Goal: Task Accomplishment & Management: Use online tool/utility

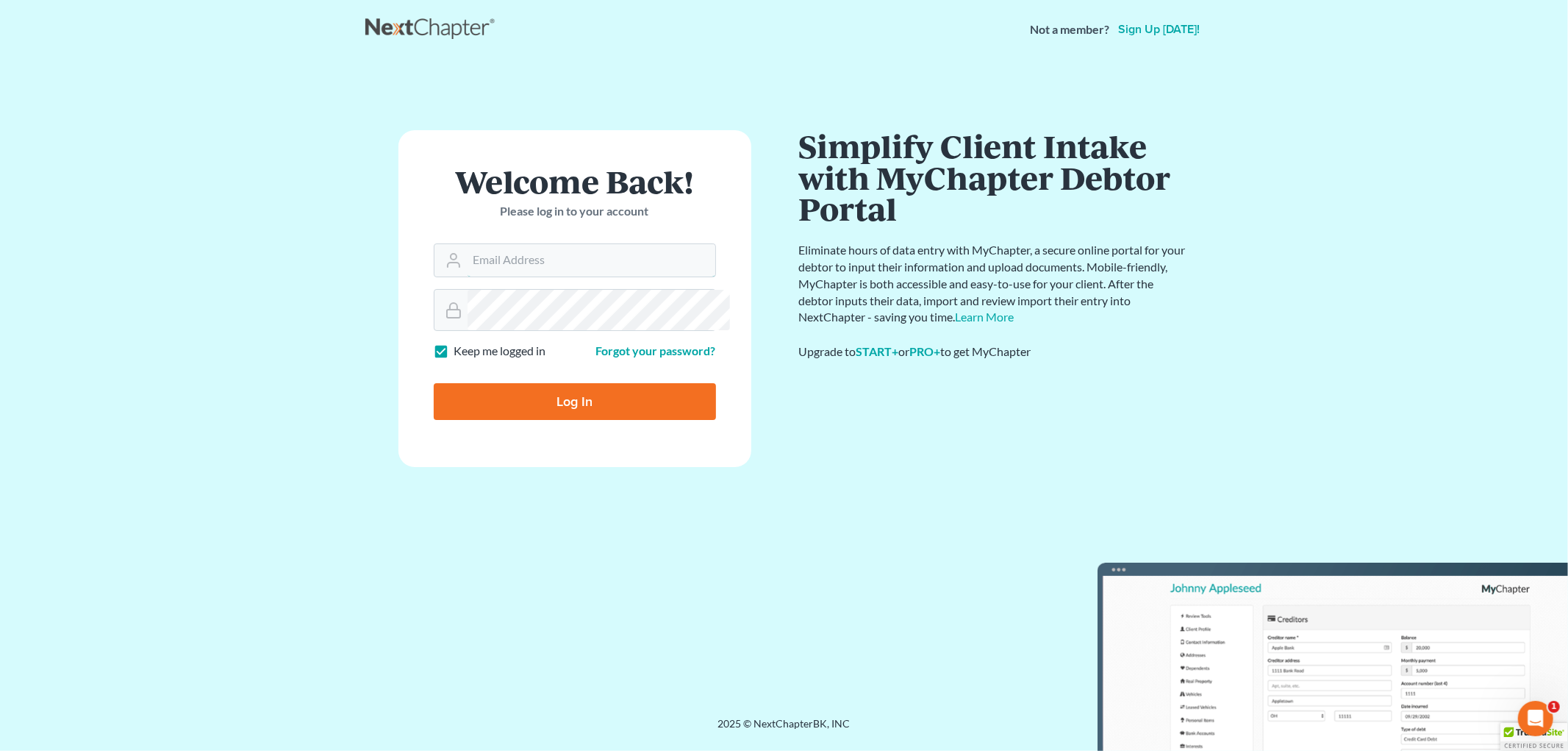
type input "VALERIE@MELICHLAW.COM"
click at [633, 419] on input "Log In" at bounding box center [575, 402] width 282 height 37
type input "Thinking..."
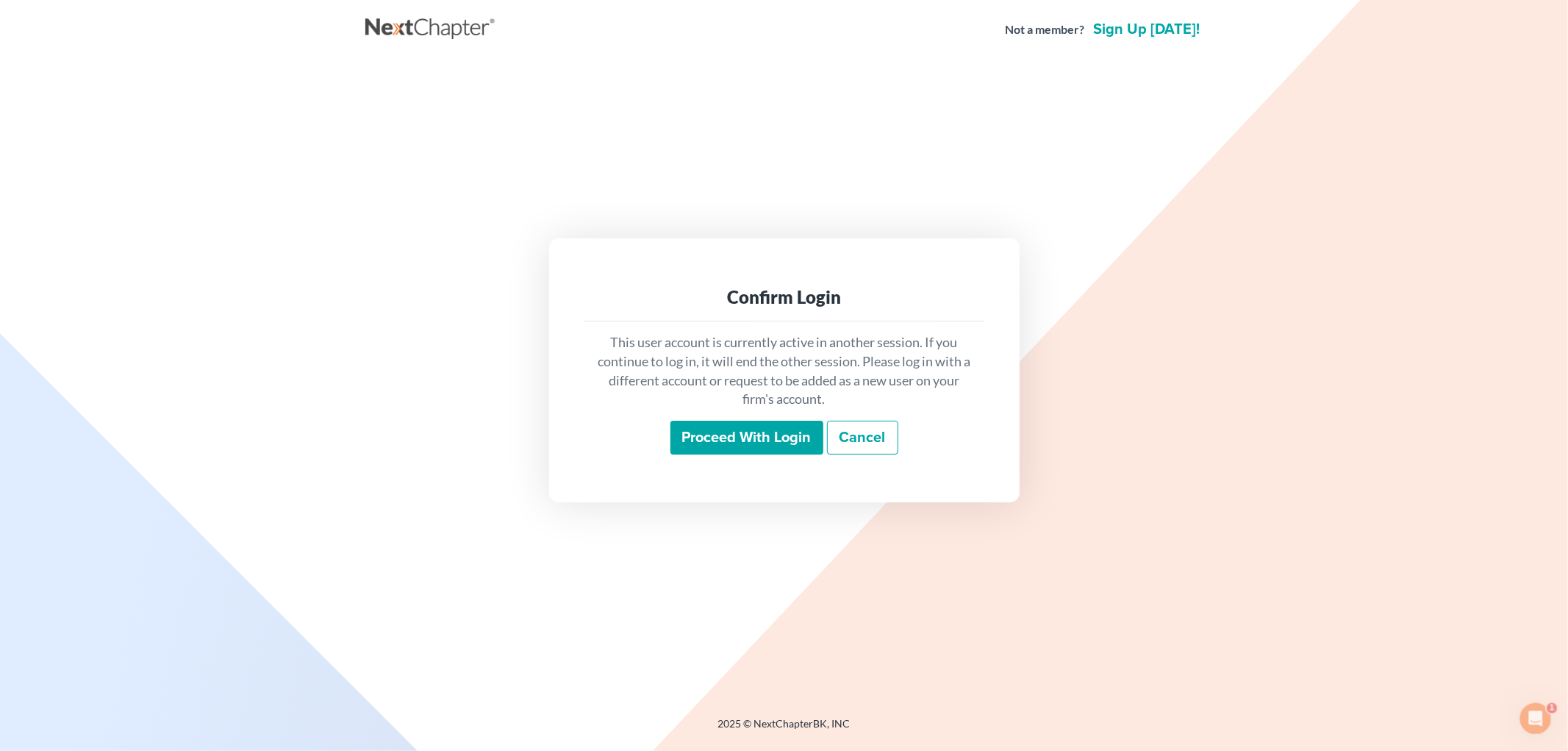
click at [772, 451] on input "Proceed with login" at bounding box center [747, 437] width 153 height 34
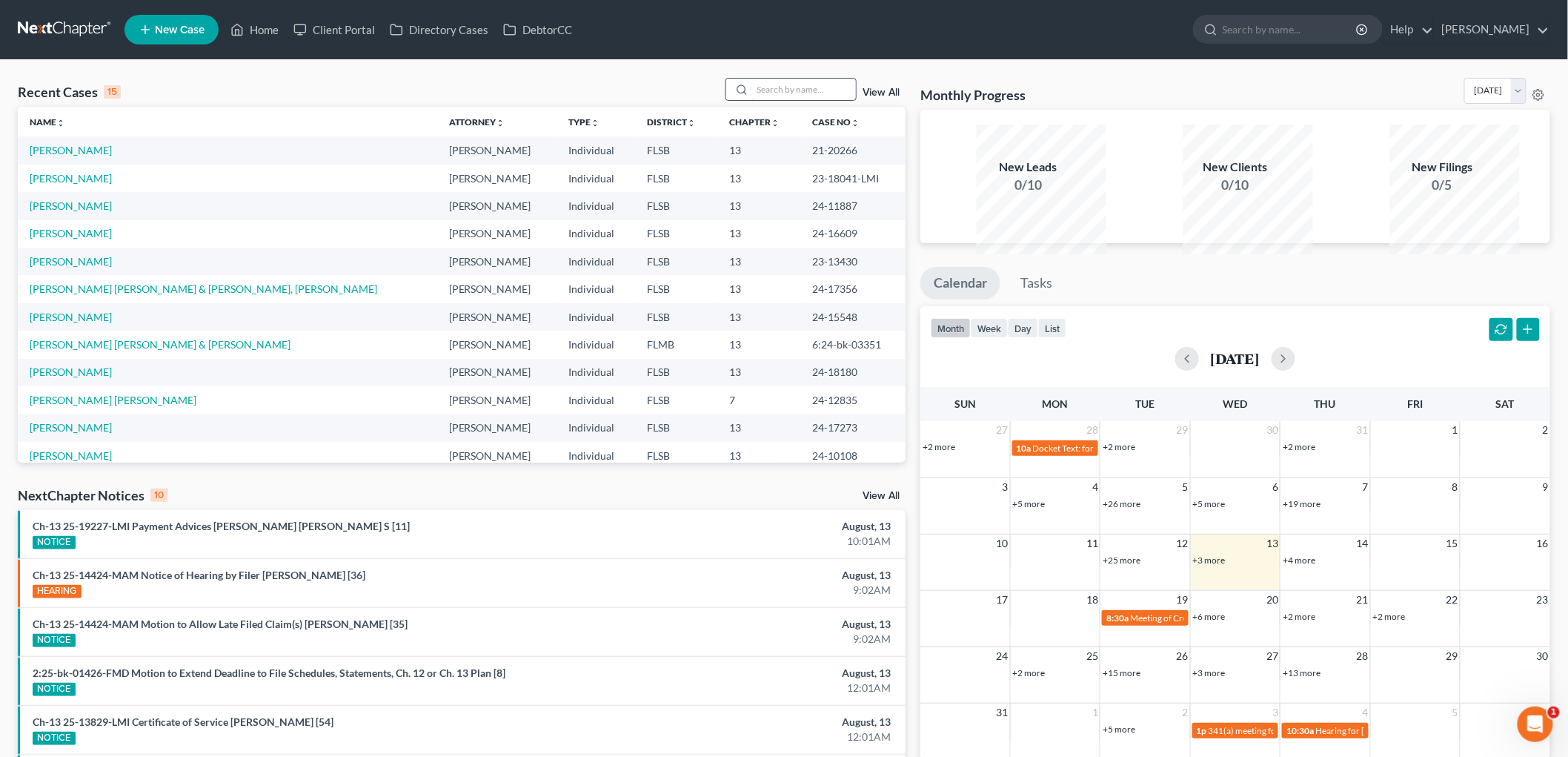
click at [767, 100] on input "search" at bounding box center [803, 89] width 103 height 22
type input "[PERSON_NAME]"
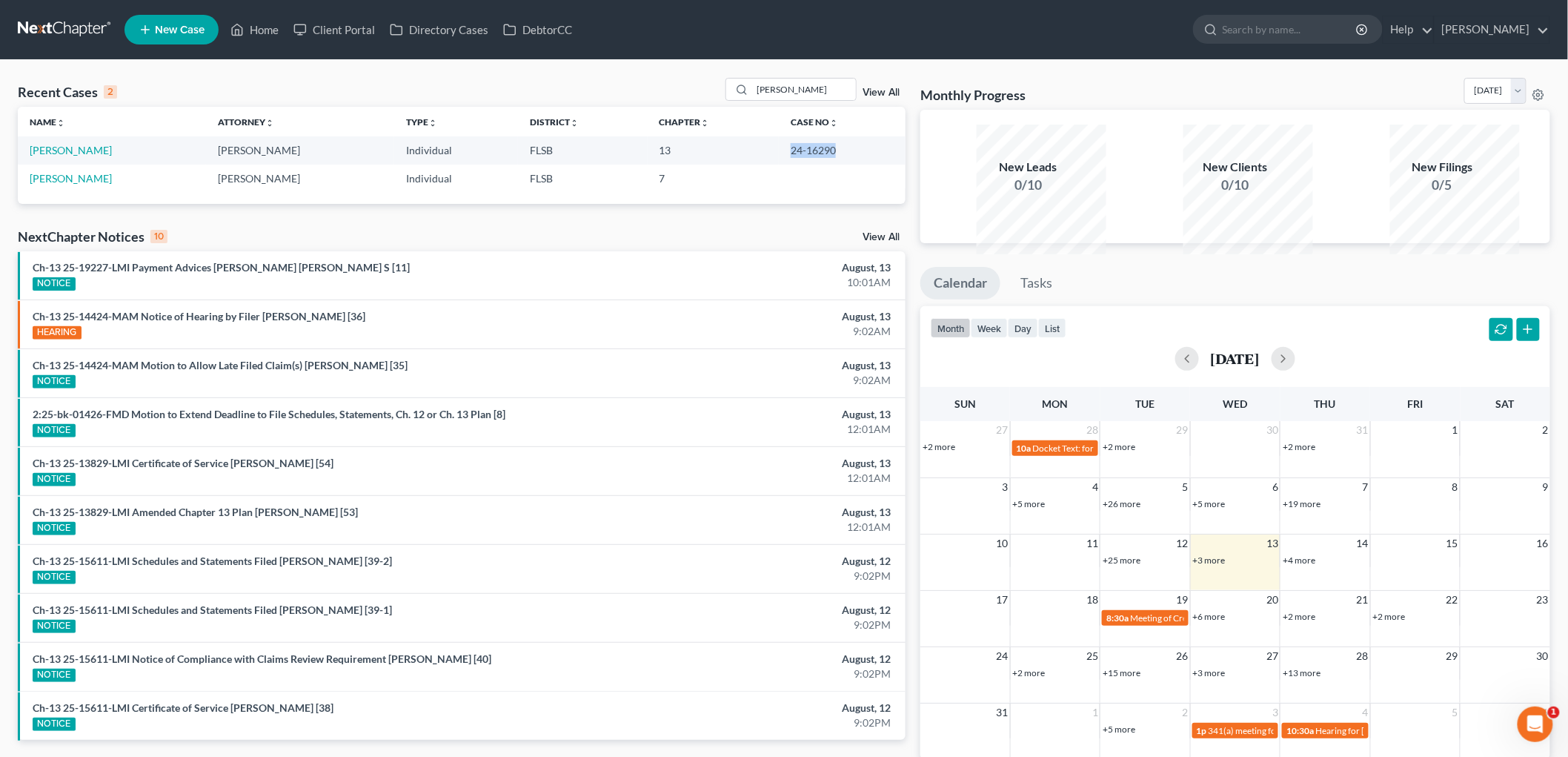
drag, startPoint x: 861, startPoint y: 186, endPoint x: 779, endPoint y: 183, distance: 82.1
click at [779, 164] on td "24-16290" at bounding box center [841, 149] width 127 height 27
copy td "24-16290"
click at [92, 156] on link "[PERSON_NAME]" at bounding box center [71, 150] width 82 height 12
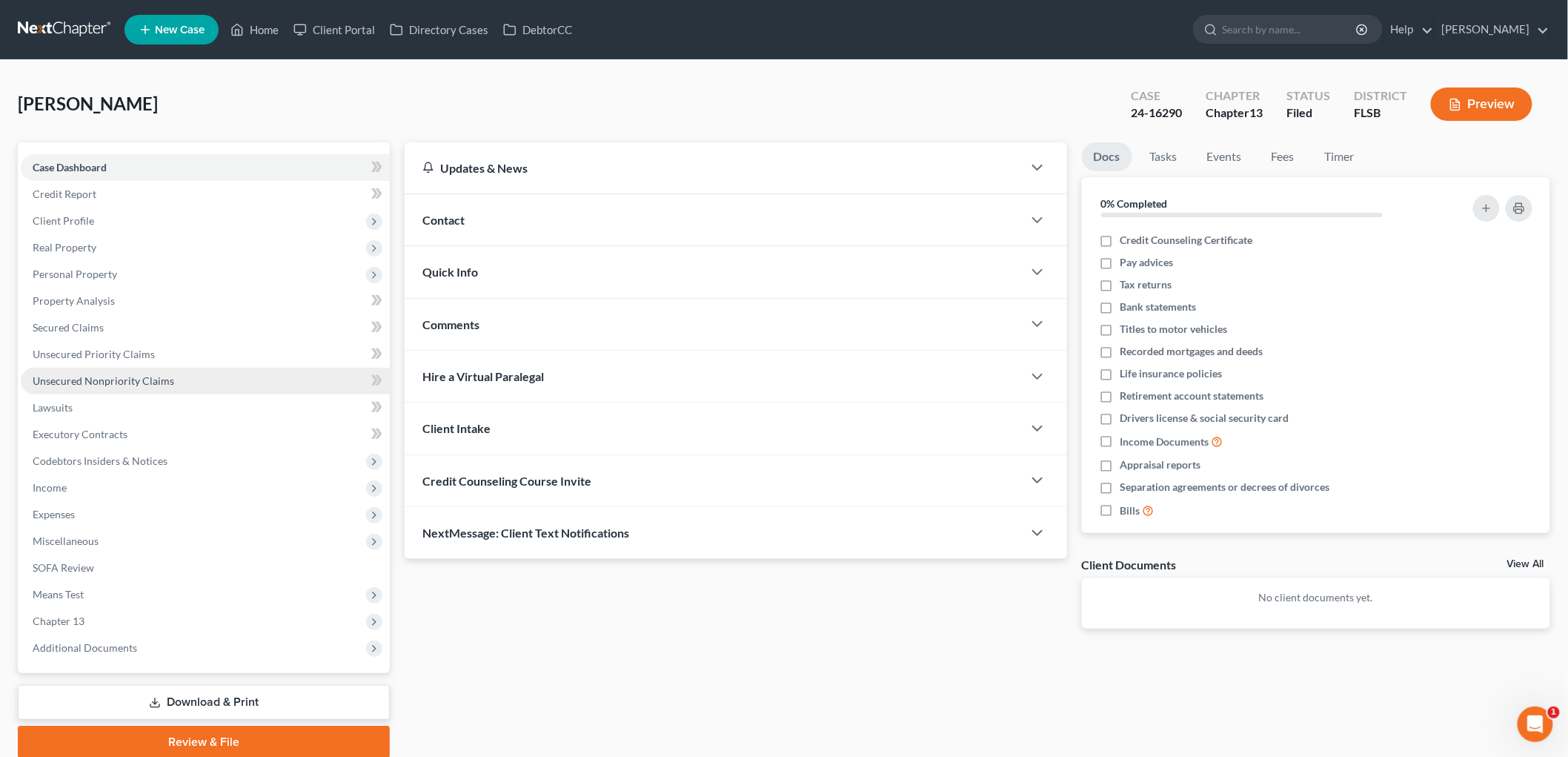
scroll to position [191, 0]
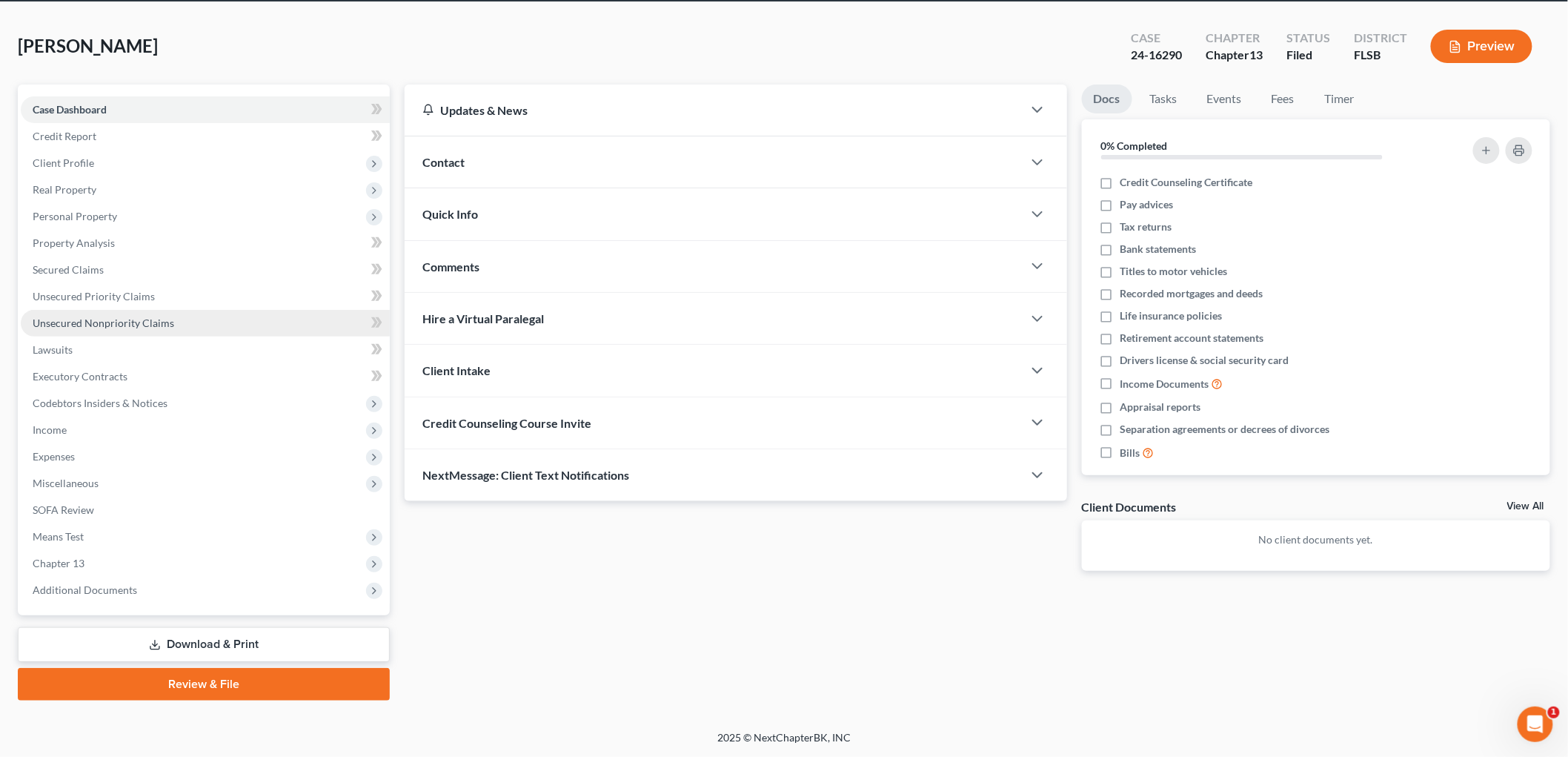
click at [138, 316] on span "Unsecured Nonpriority Claims" at bounding box center [103, 323] width 141 height 12
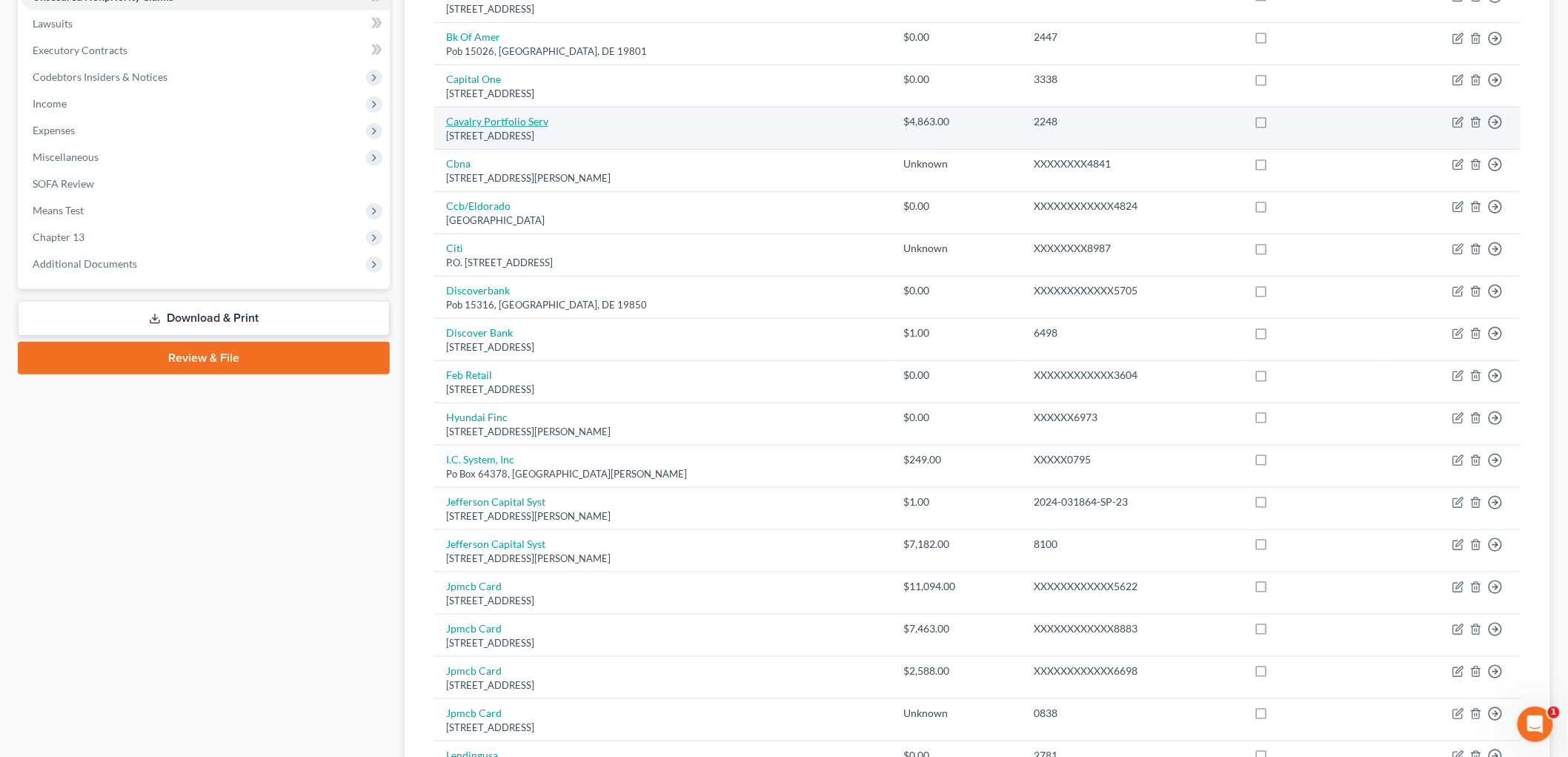
scroll to position [769, 0]
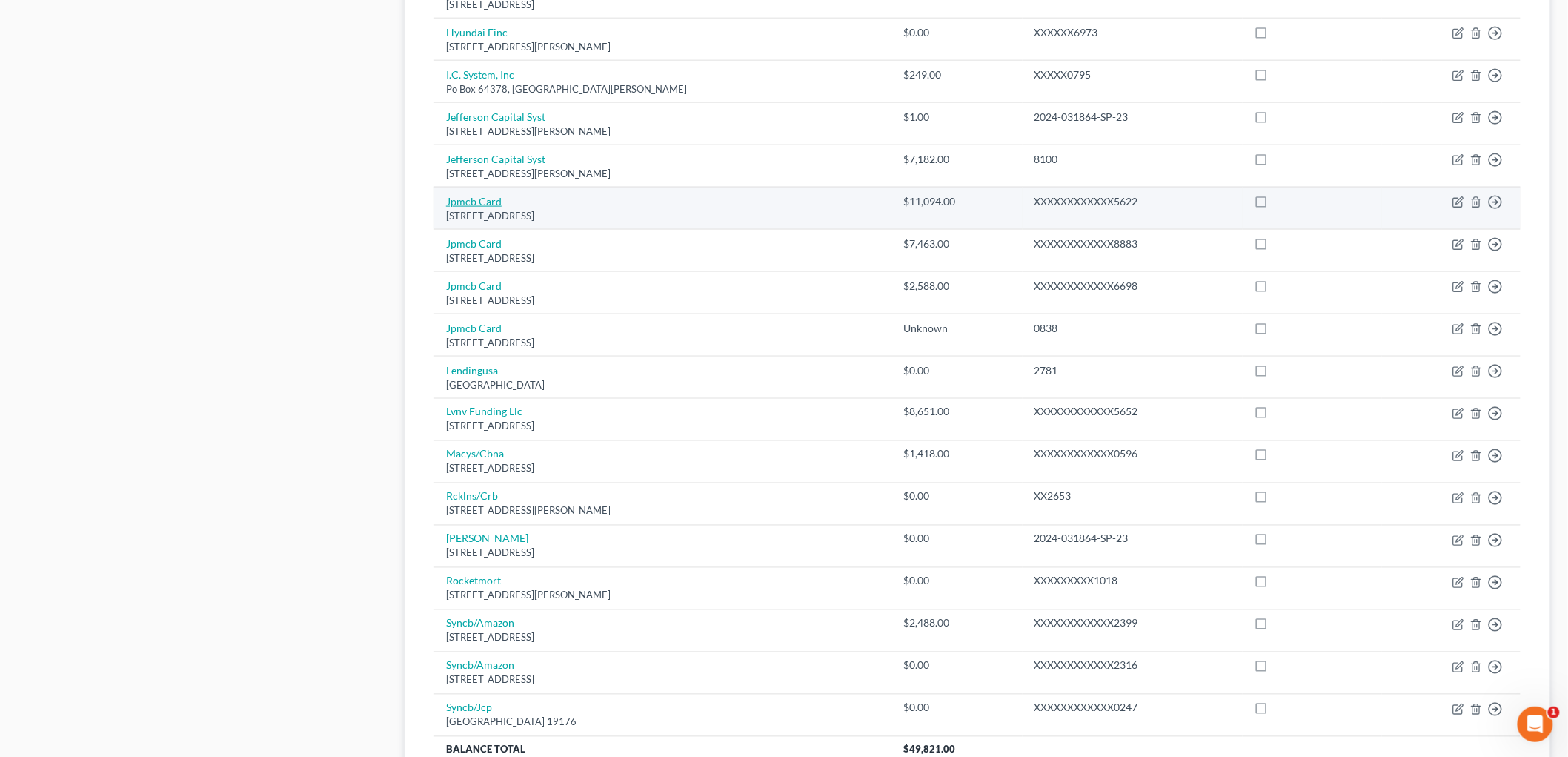
click at [480, 208] on link "Jpmcb Card" at bounding box center [474, 201] width 56 height 12
select select "7"
select select "0"
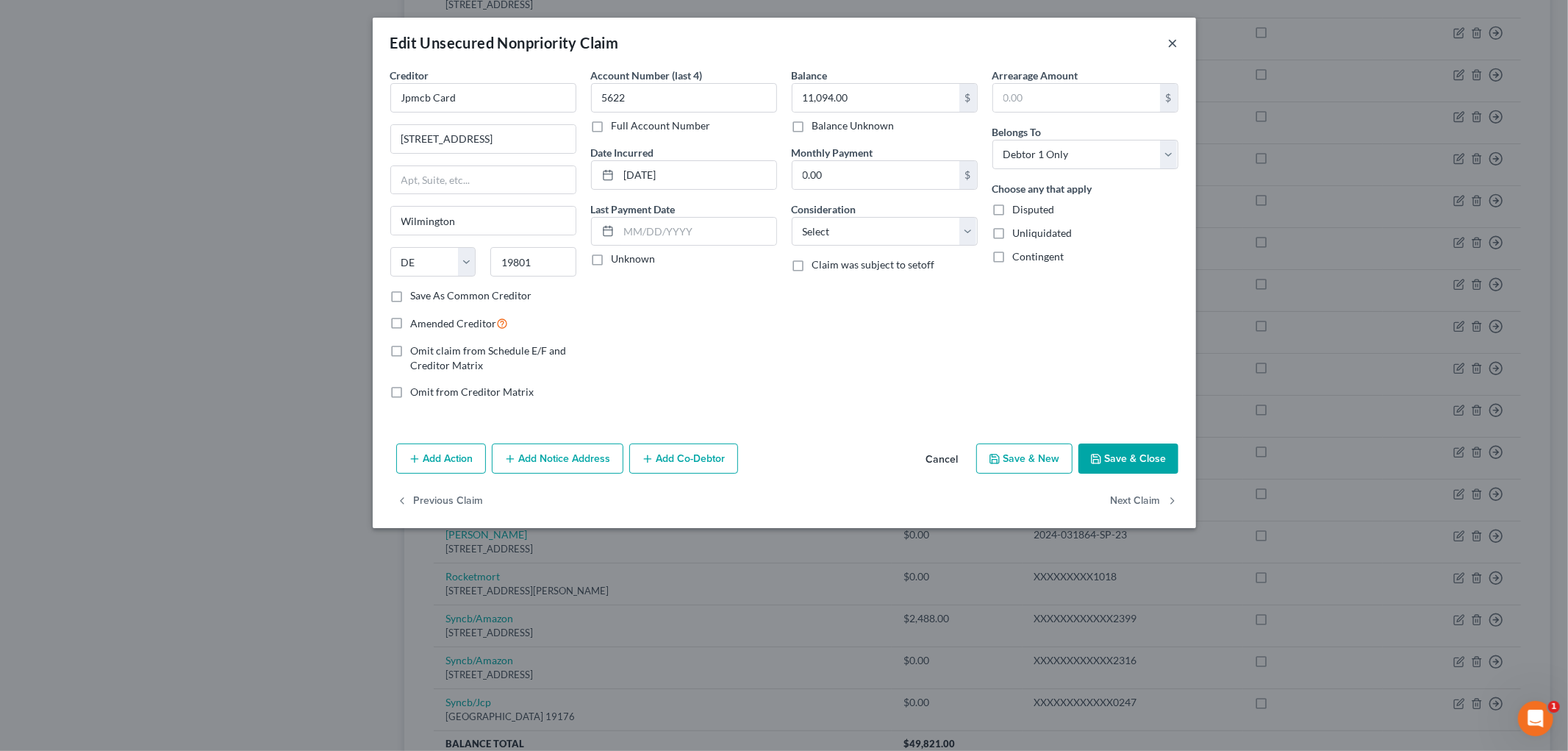
click at [1178, 42] on button "×" at bounding box center [1173, 42] width 10 height 18
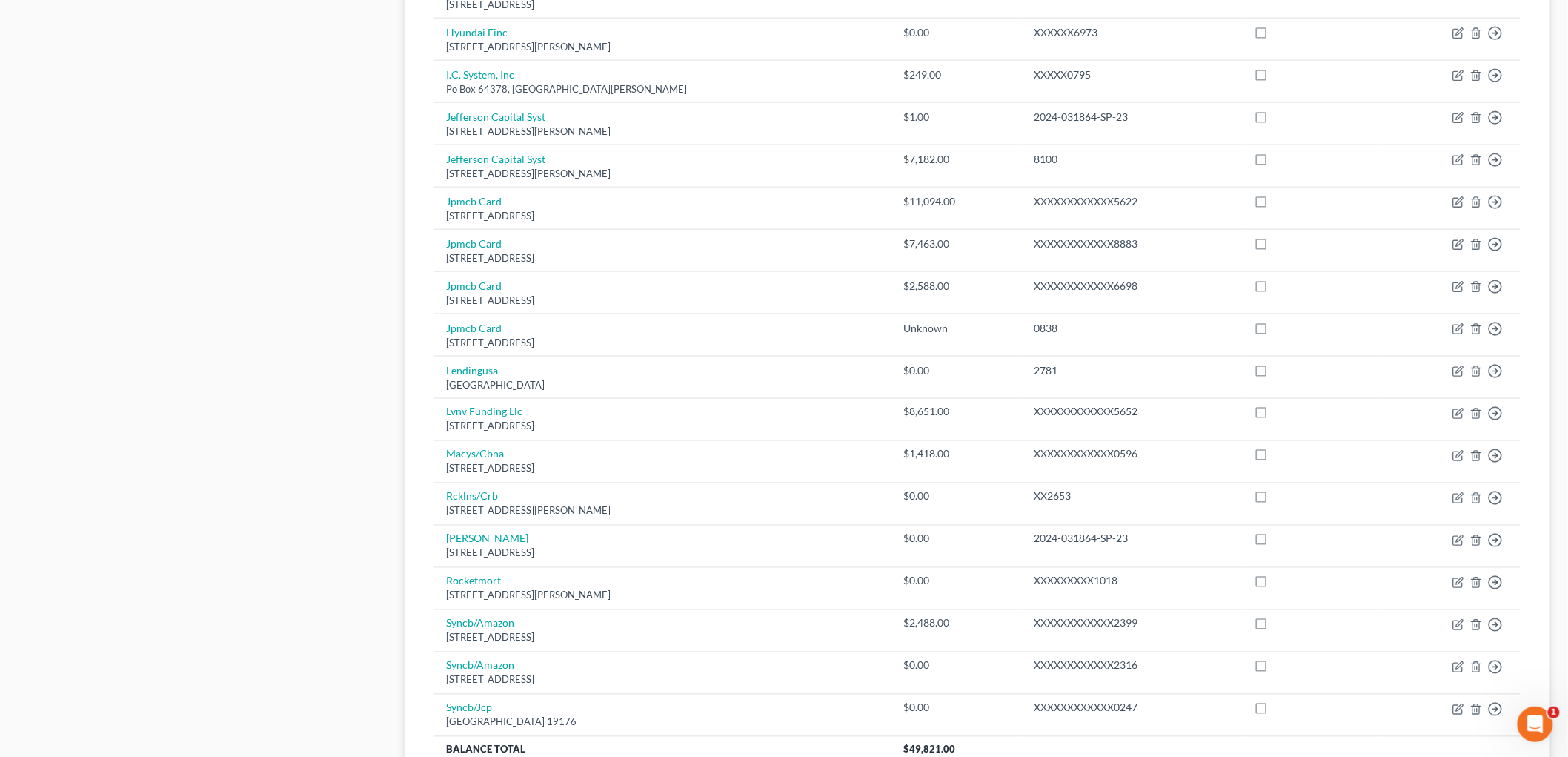
scroll to position [1153, 0]
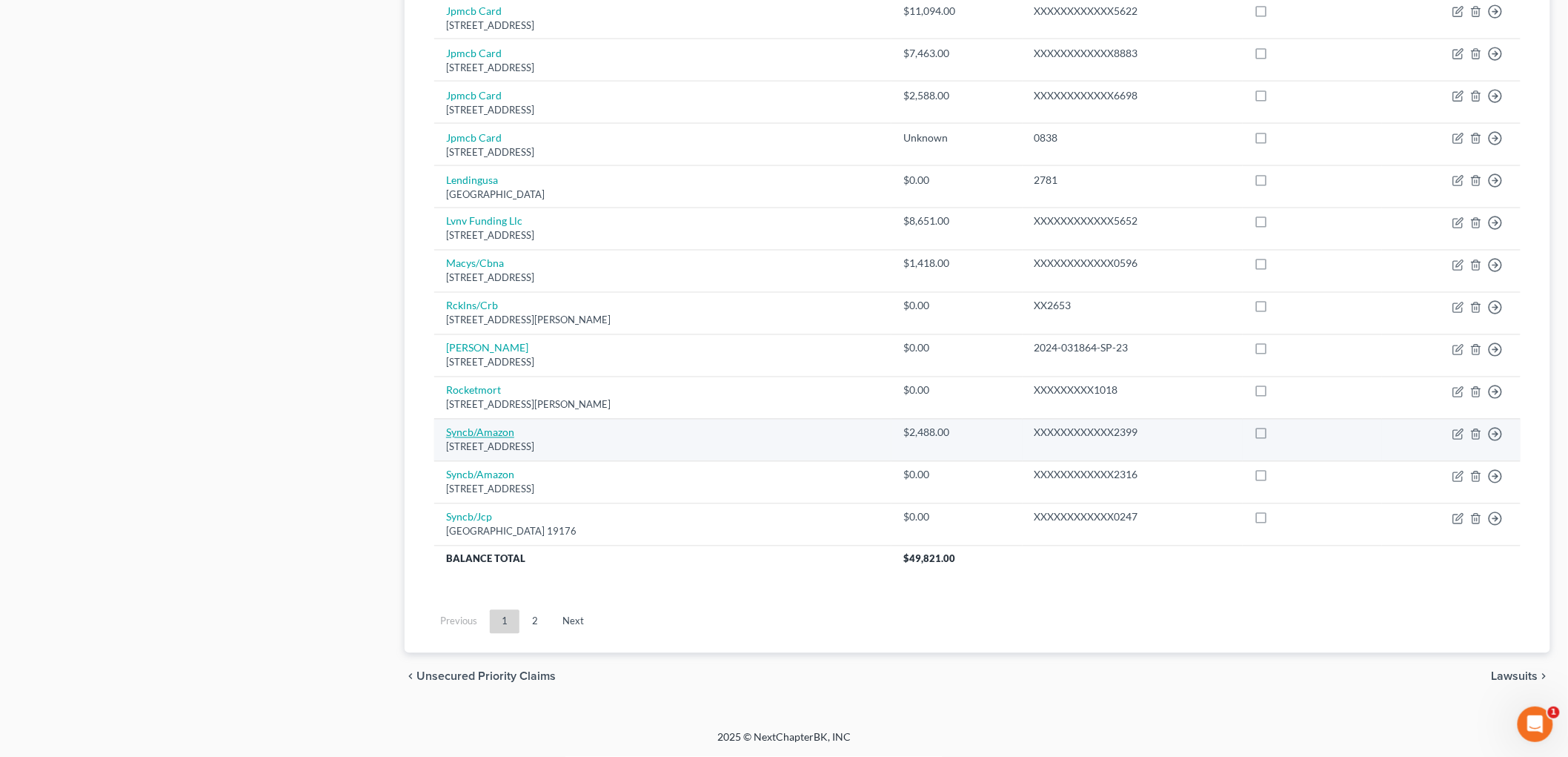
click at [497, 438] on link "Syncb/Amazon" at bounding box center [480, 432] width 68 height 12
select select "45"
select select "2"
select select "0"
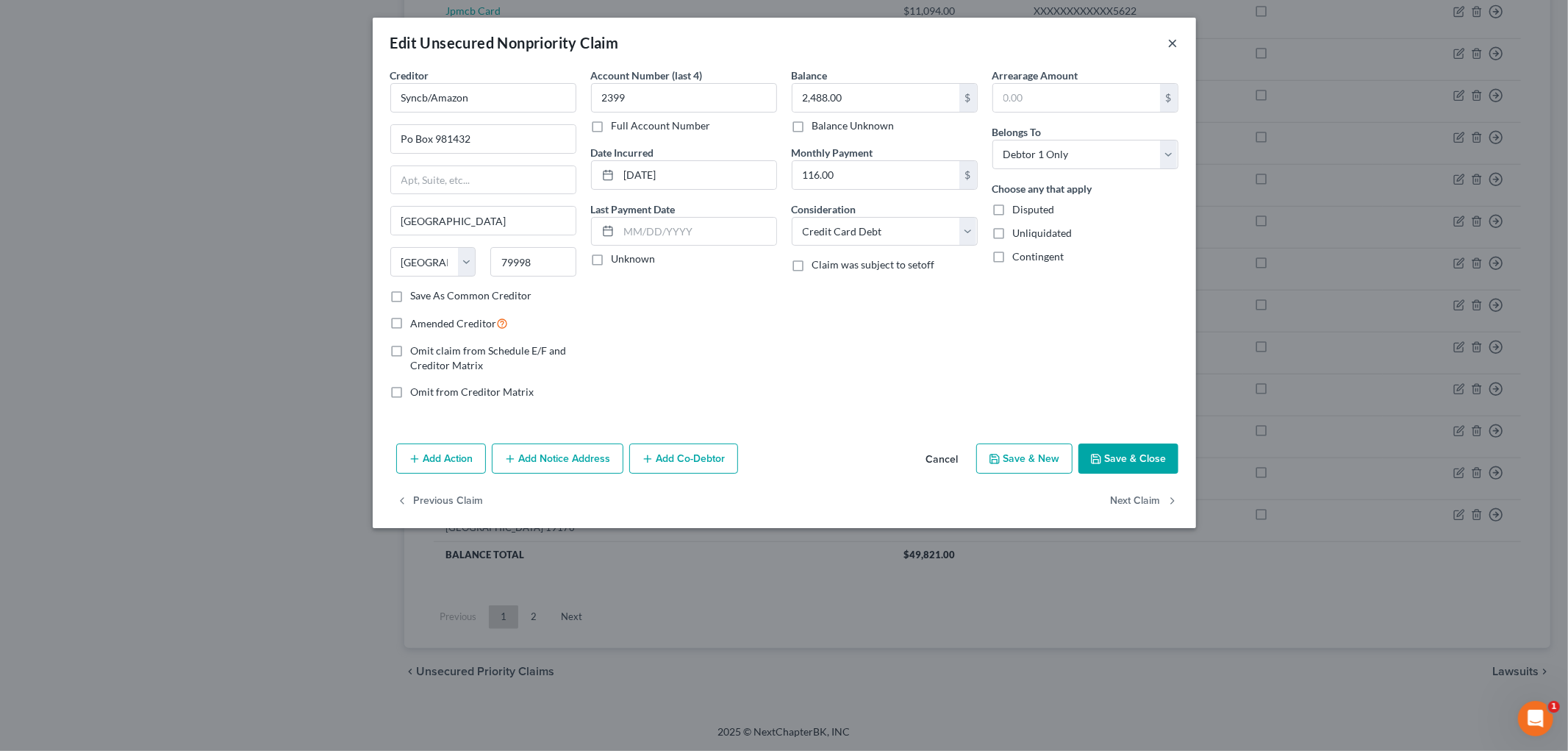
click at [1178, 52] on button "×" at bounding box center [1173, 42] width 10 height 18
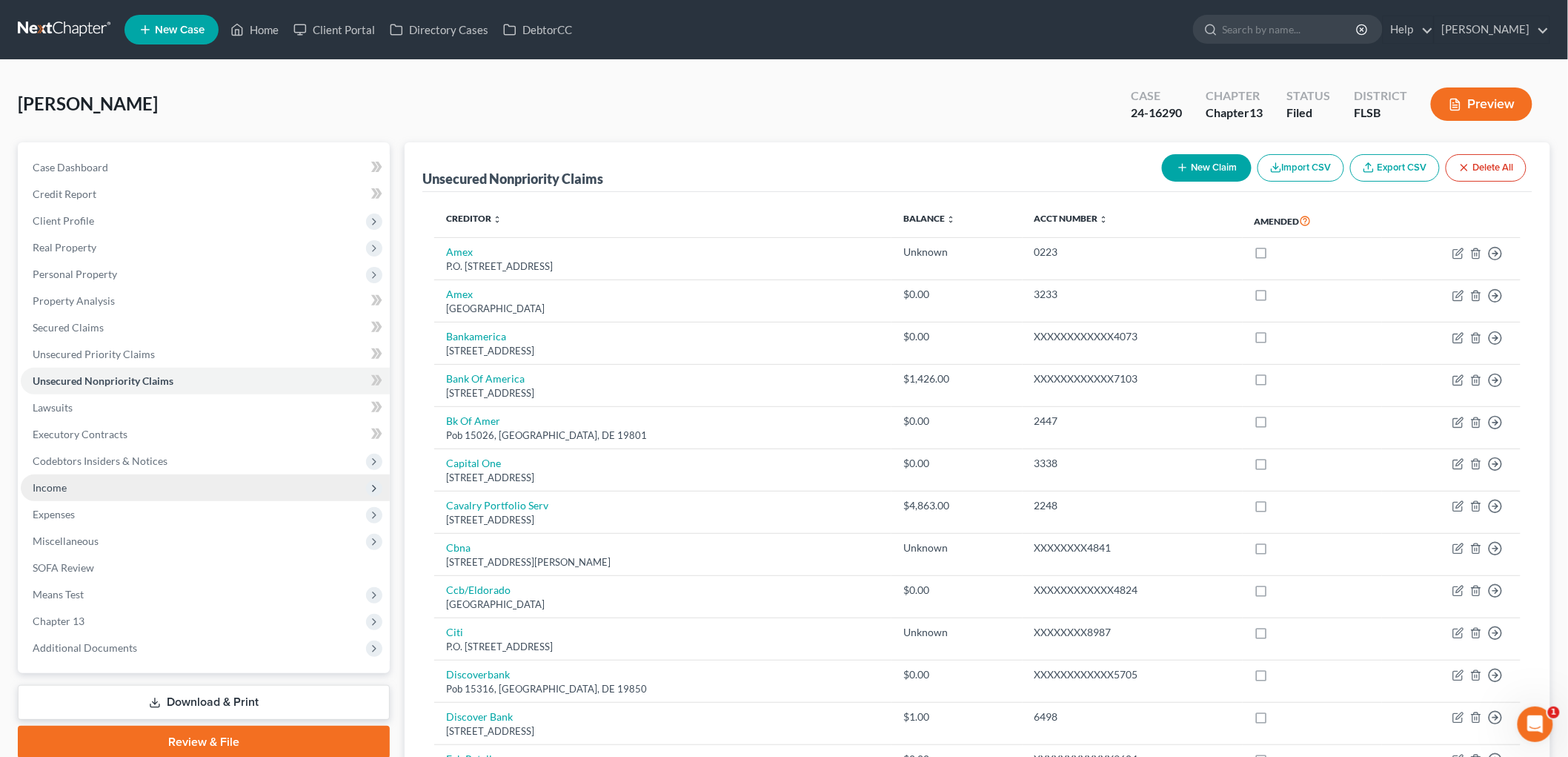
scroll to position [191, 0]
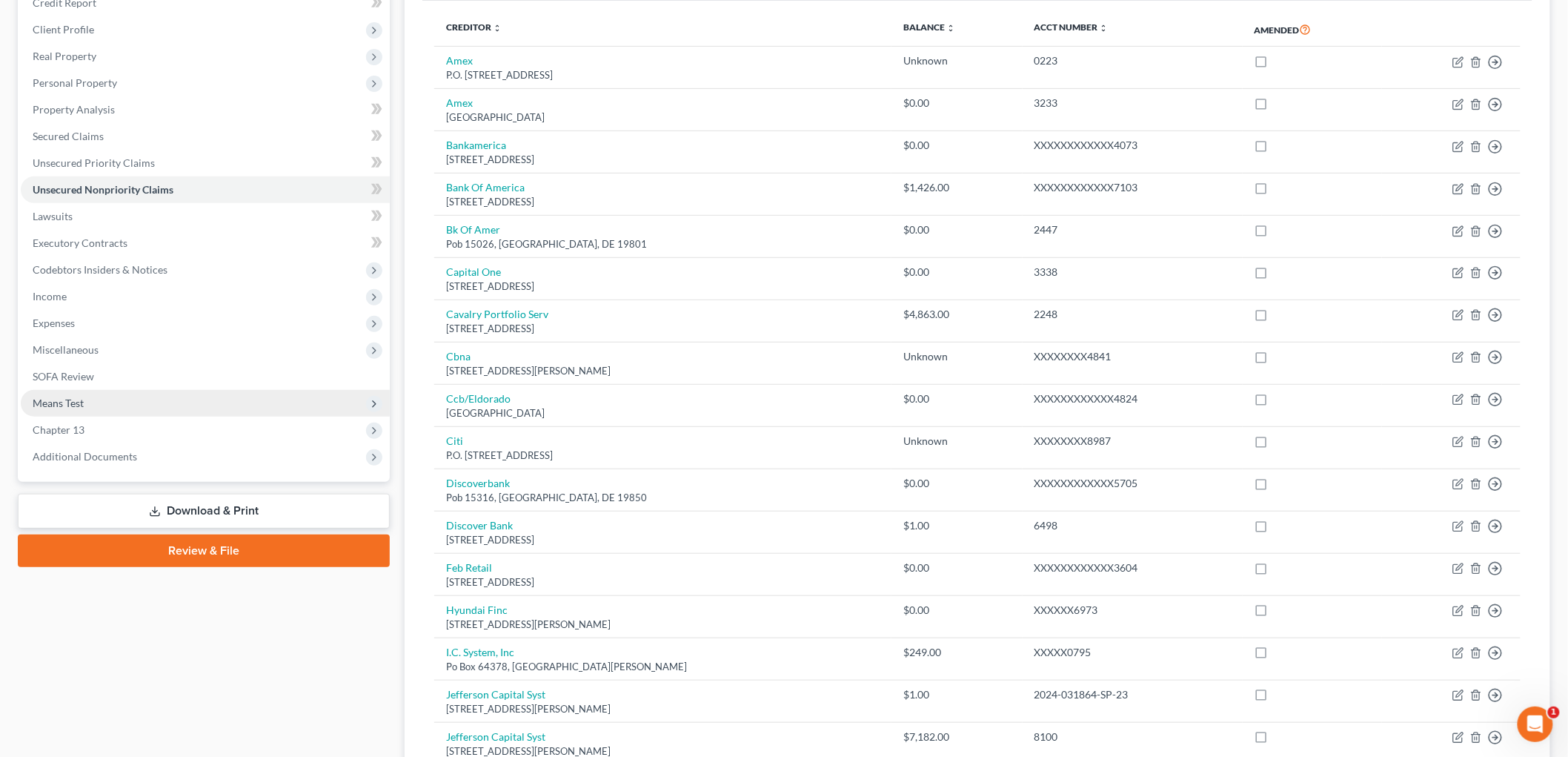
click at [84, 409] on span "Means Test" at bounding box center [58, 403] width 51 height 12
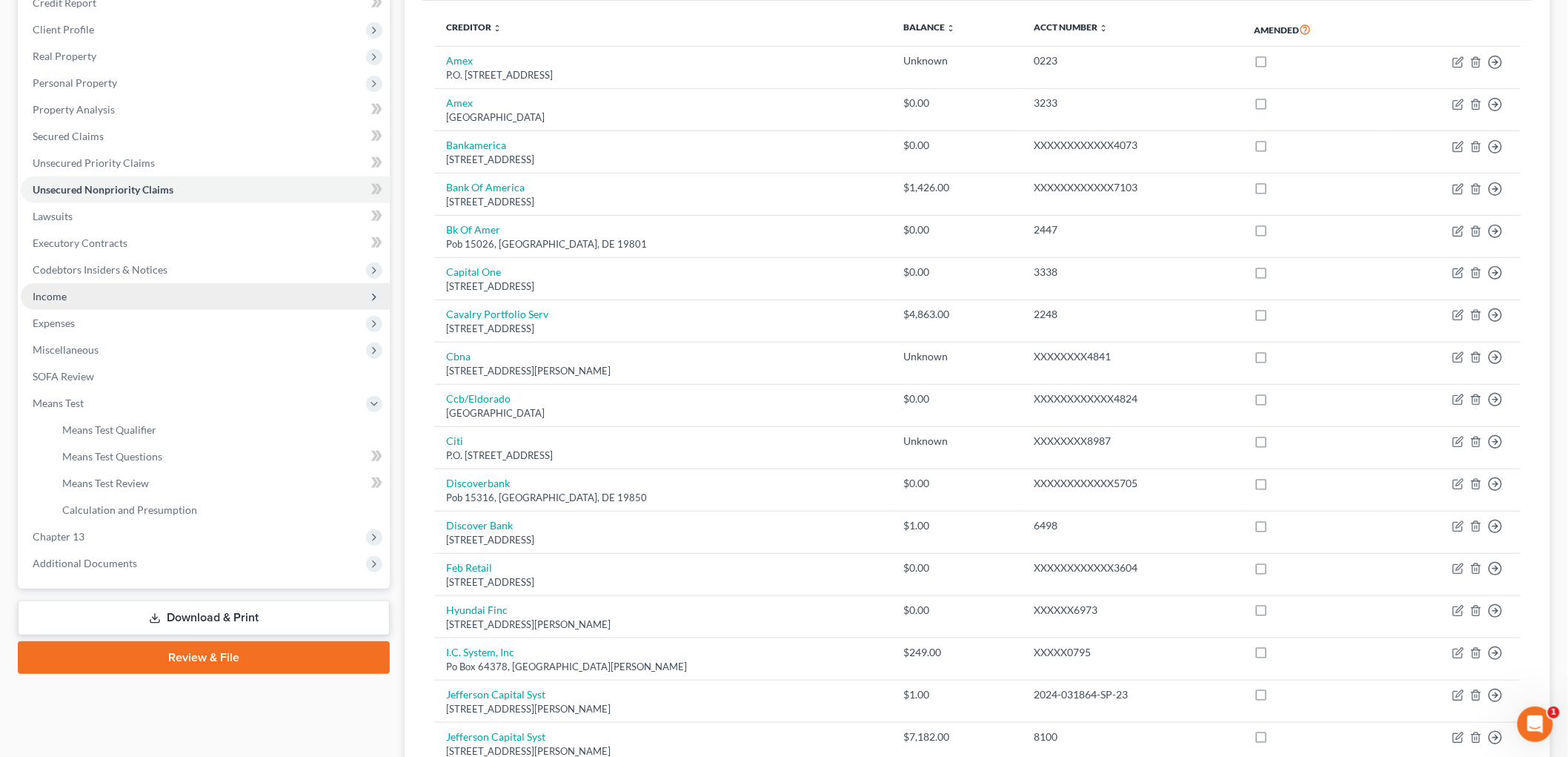
click at [67, 302] on span "Income" at bounding box center [50, 296] width 34 height 12
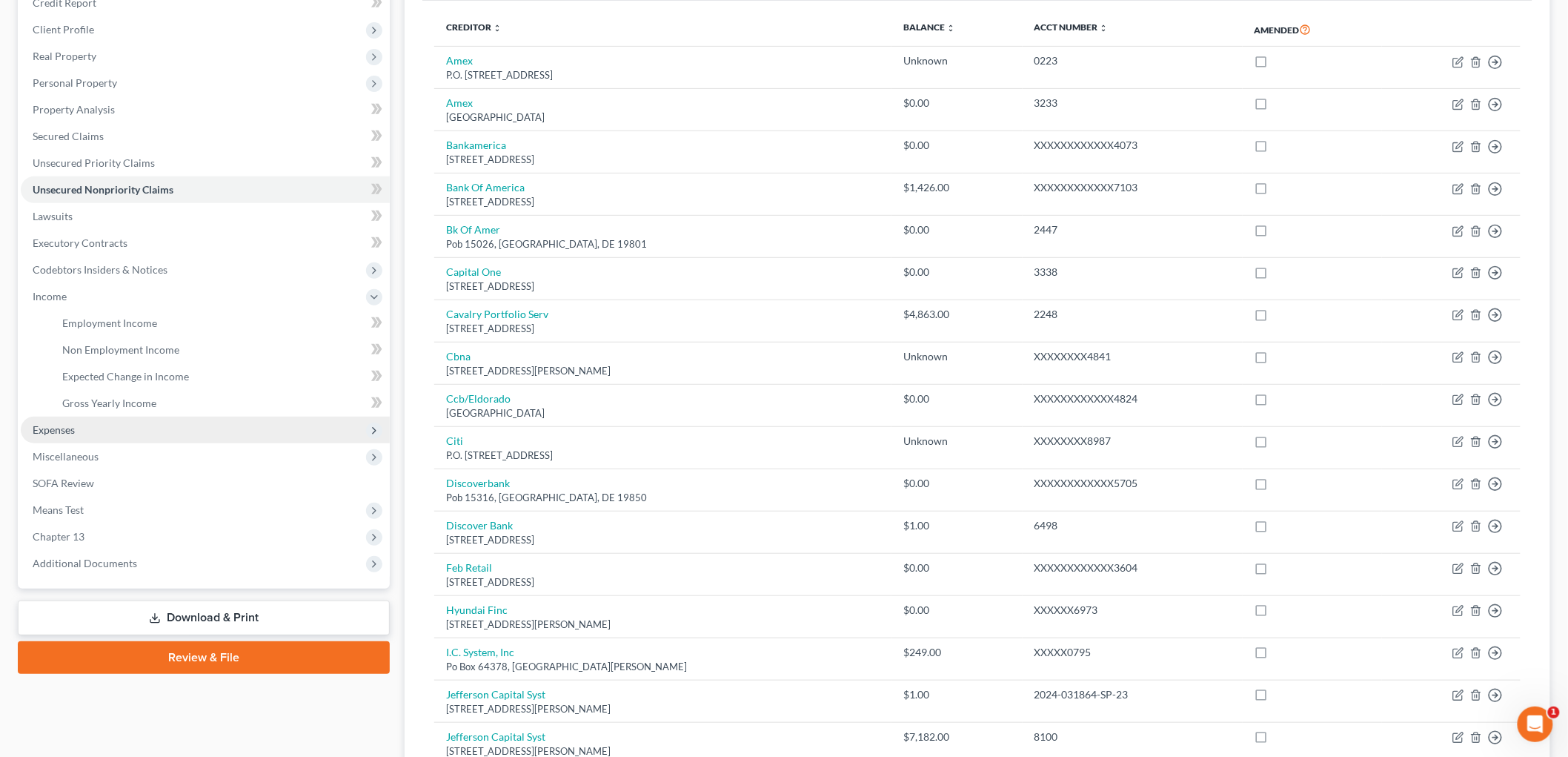
click at [74, 443] on span "Expenses" at bounding box center [205, 430] width 369 height 26
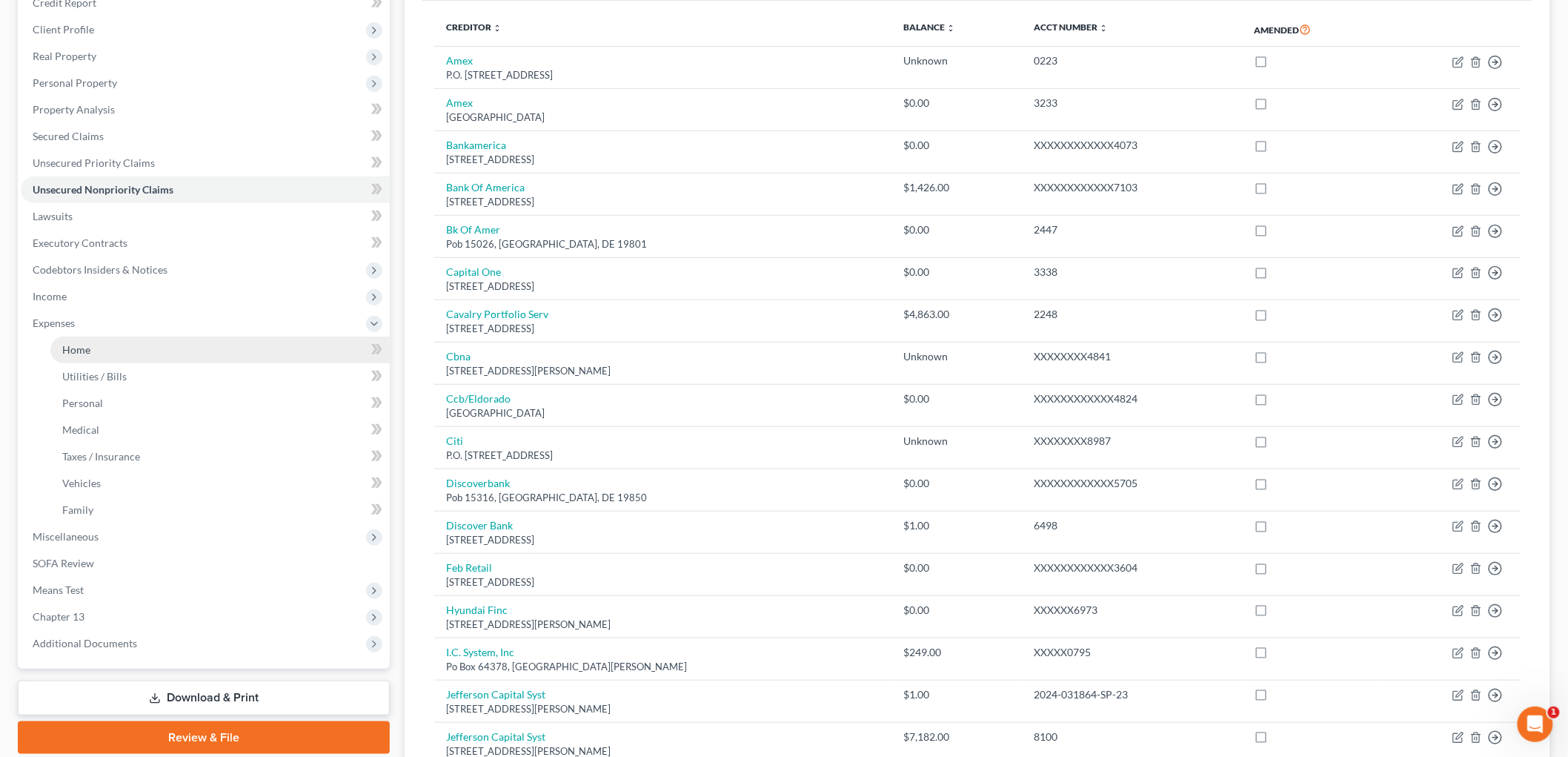
click at [87, 356] on span "Home" at bounding box center [76, 349] width 28 height 12
